Goal: Information Seeking & Learning: Understand process/instructions

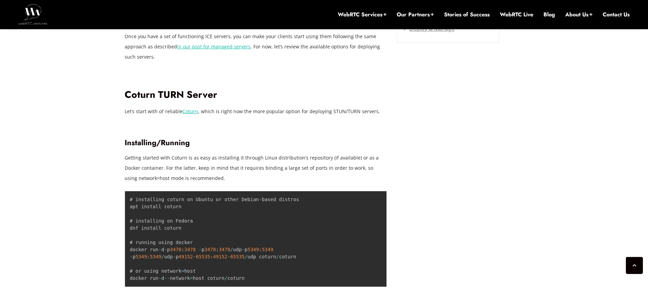
scroll to position [1040, 0]
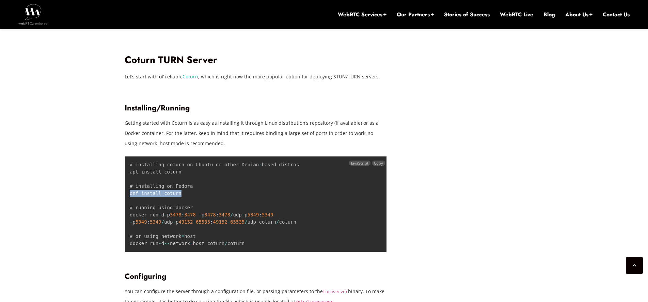
drag, startPoint x: 130, startPoint y: 194, endPoint x: 181, endPoint y: 193, distance: 50.7
click at [181, 193] on pre "# installing coturn on Ubuntu or other Debian - based distros apt install cotur…" at bounding box center [256, 204] width 262 height 96
copy code "dnf install coturn"
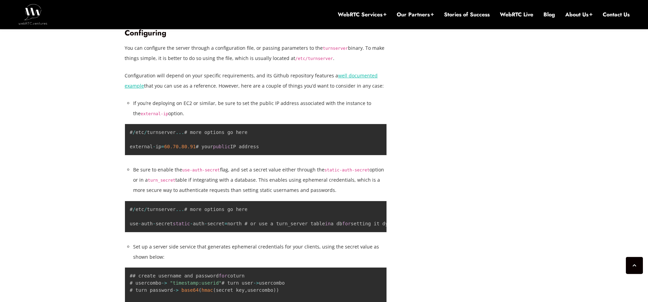
scroll to position [1248, 0]
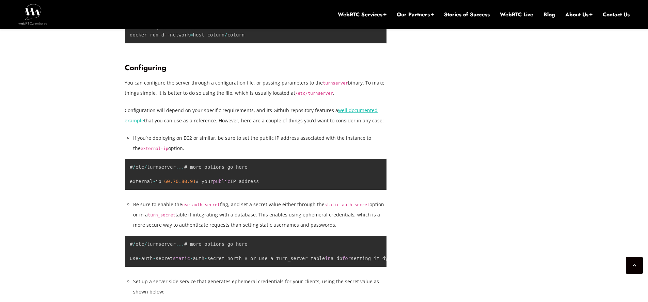
click at [138, 65] on h3 "Configuring" at bounding box center [256, 67] width 262 height 9
copy h3 "Configuring"
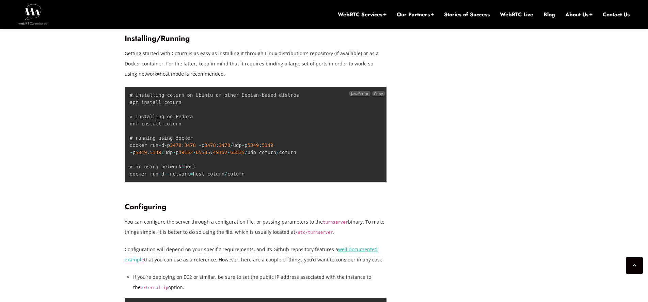
click at [168, 123] on code "# installing coturn on Ubuntu or other Debian - based distros apt install cotur…" at bounding box center [214, 134] width 169 height 84
copy code "coturn"
